Goal: Task Accomplishment & Management: Use online tool/utility

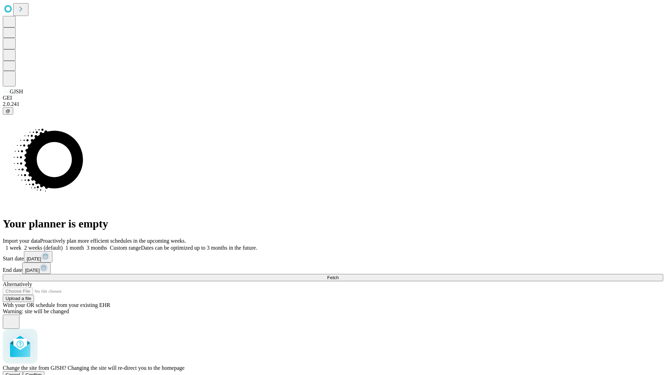
click at [42, 372] on span "Confirm" at bounding box center [34, 374] width 16 height 5
click at [22, 245] on label "1 week" at bounding box center [12, 248] width 19 height 6
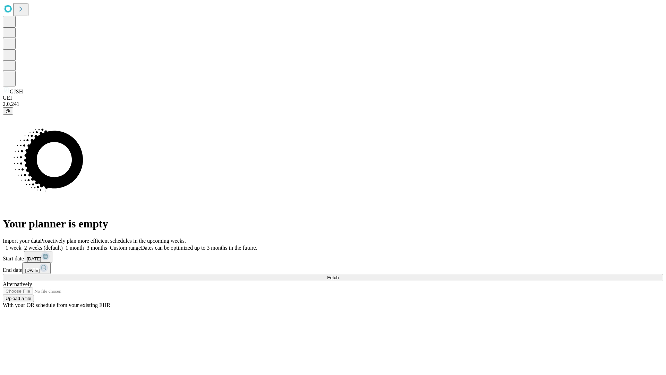
click at [339, 275] on span "Fetch" at bounding box center [332, 277] width 11 height 5
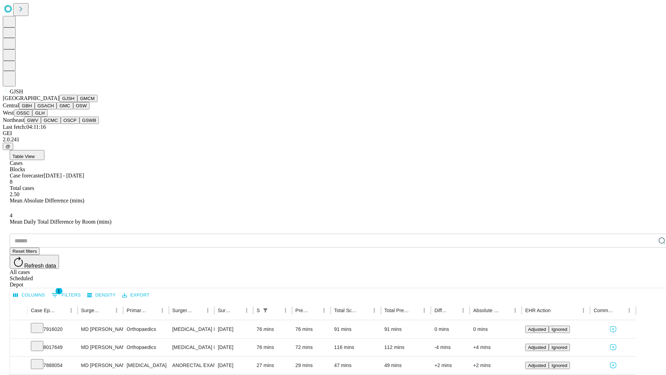
click at [77, 102] on button "GMCM" at bounding box center [87, 98] width 20 height 7
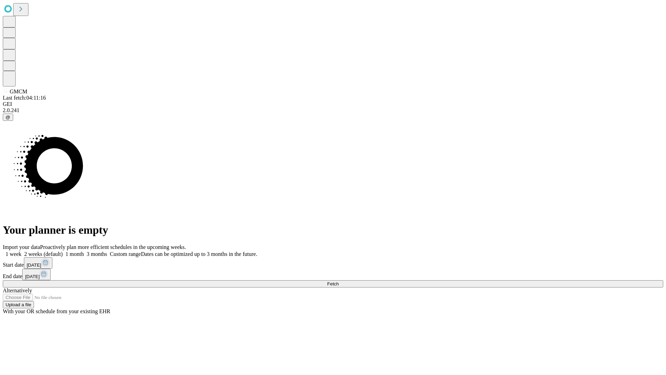
click at [339, 281] on span "Fetch" at bounding box center [332, 283] width 11 height 5
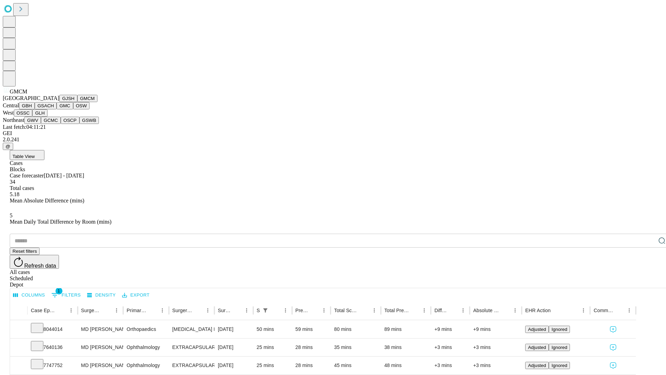
click at [35, 109] on button "GBH" at bounding box center [27, 105] width 16 height 7
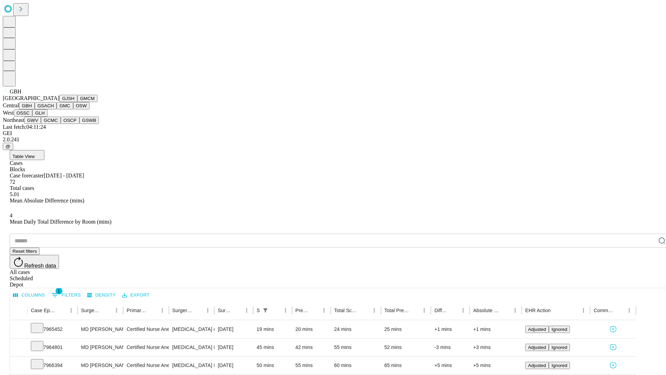
click at [54, 109] on button "GSACH" at bounding box center [46, 105] width 22 height 7
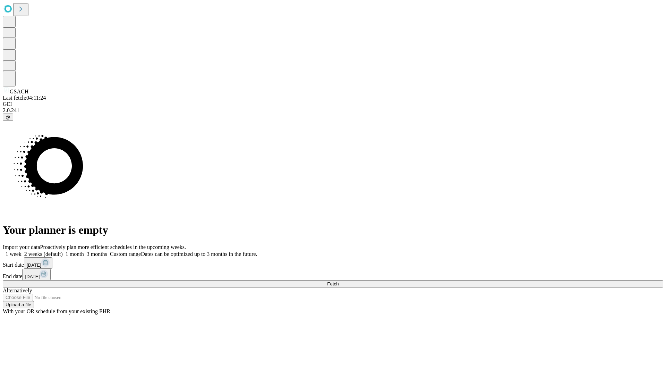
click at [22, 251] on label "1 week" at bounding box center [12, 254] width 19 height 6
click at [339, 281] on span "Fetch" at bounding box center [332, 283] width 11 height 5
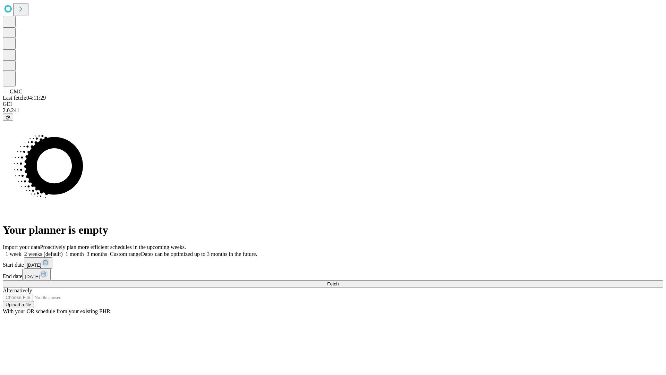
click at [339, 281] on span "Fetch" at bounding box center [332, 283] width 11 height 5
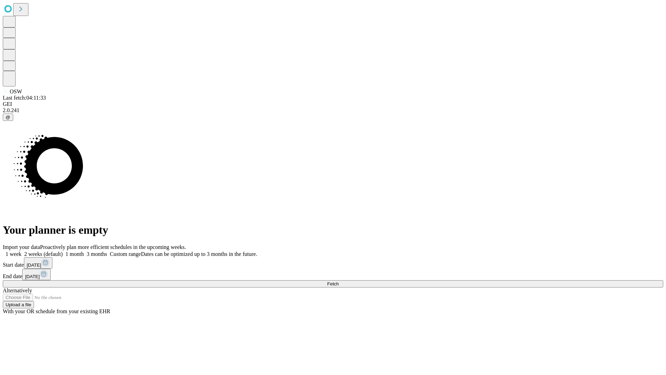
click at [339, 281] on span "Fetch" at bounding box center [332, 283] width 11 height 5
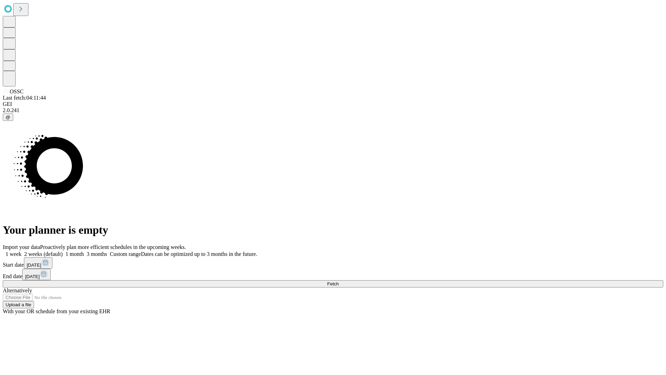
click at [22, 251] on label "1 week" at bounding box center [12, 254] width 19 height 6
click at [339, 281] on span "Fetch" at bounding box center [332, 283] width 11 height 5
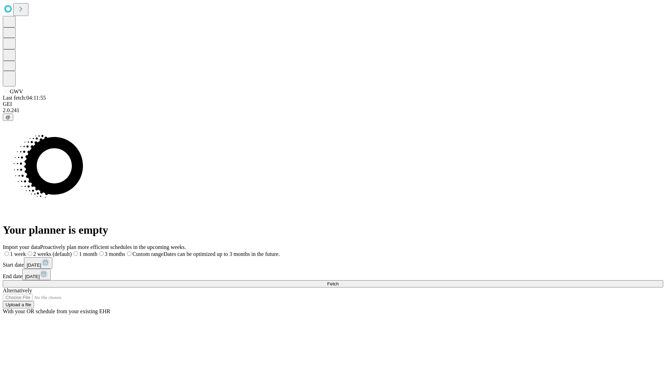
click at [26, 251] on label "1 week" at bounding box center [14, 254] width 23 height 6
click at [339, 281] on span "Fetch" at bounding box center [332, 283] width 11 height 5
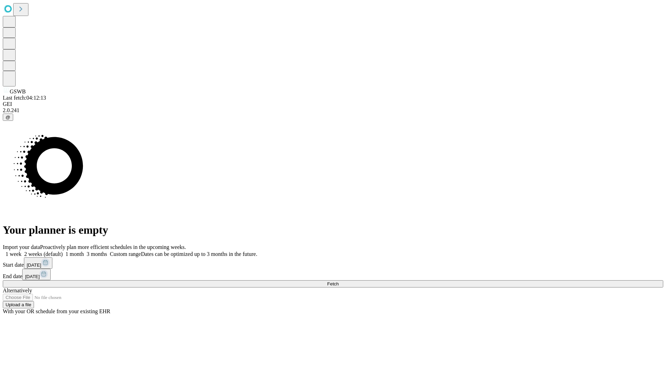
click at [22, 251] on label "1 week" at bounding box center [12, 254] width 19 height 6
click at [339, 281] on span "Fetch" at bounding box center [332, 283] width 11 height 5
